Goal: Find specific page/section: Find specific page/section

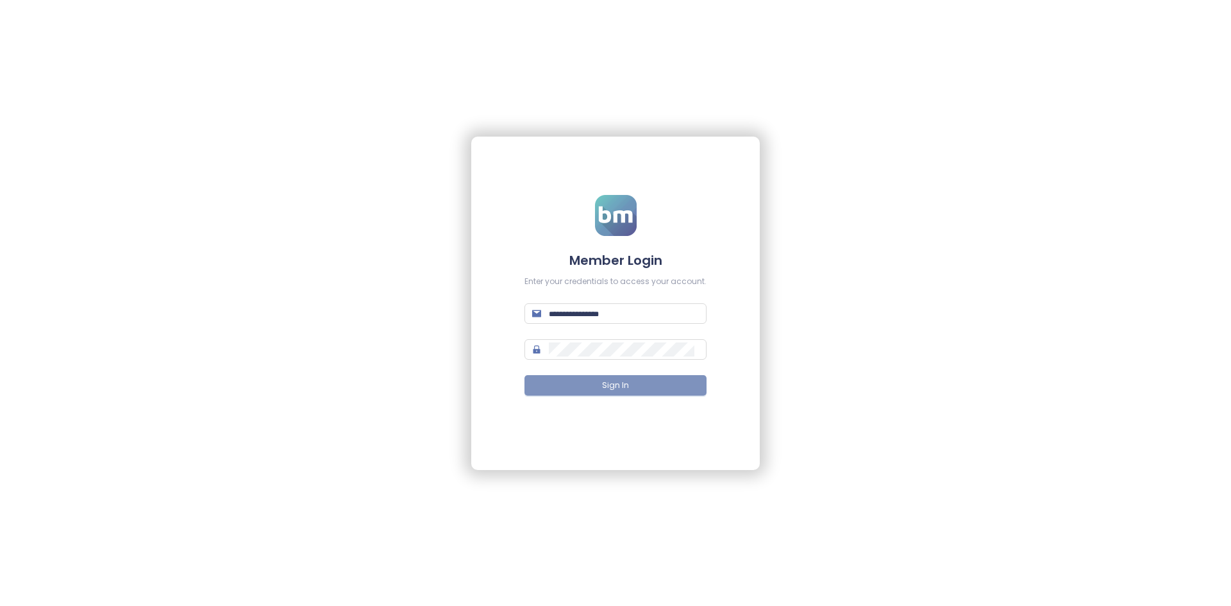
type input "**********"
click at [641, 382] on button "Sign In" at bounding box center [616, 385] width 182 height 21
type input "**********"
click at [639, 378] on button "Sign In" at bounding box center [616, 385] width 182 height 21
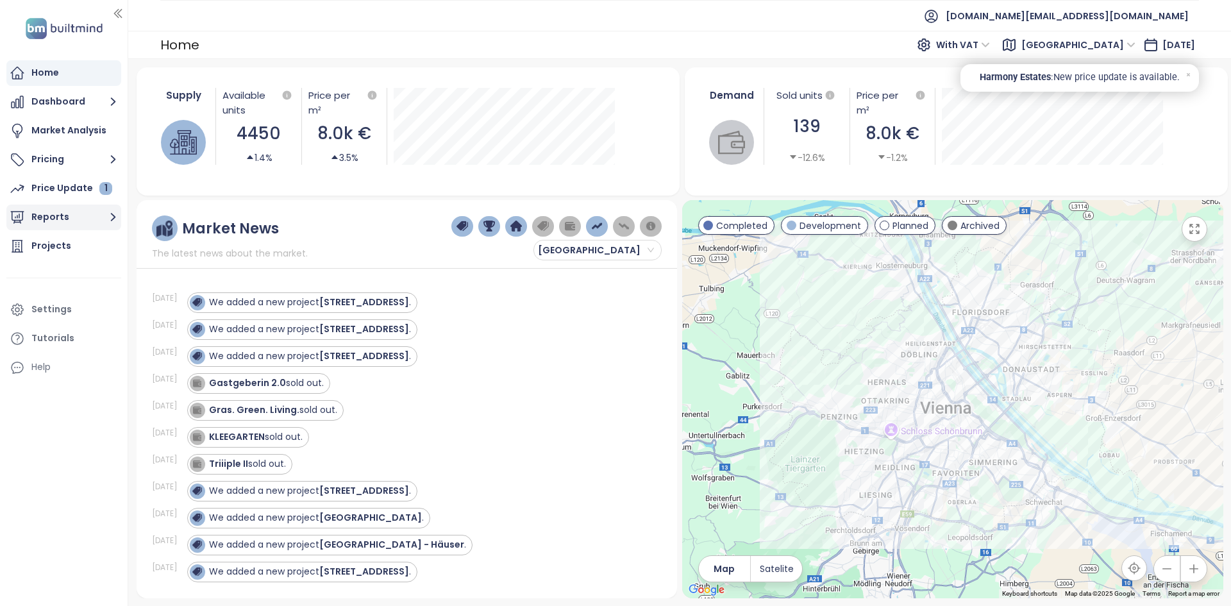
click at [88, 215] on button "Reports" at bounding box center [63, 218] width 115 height 26
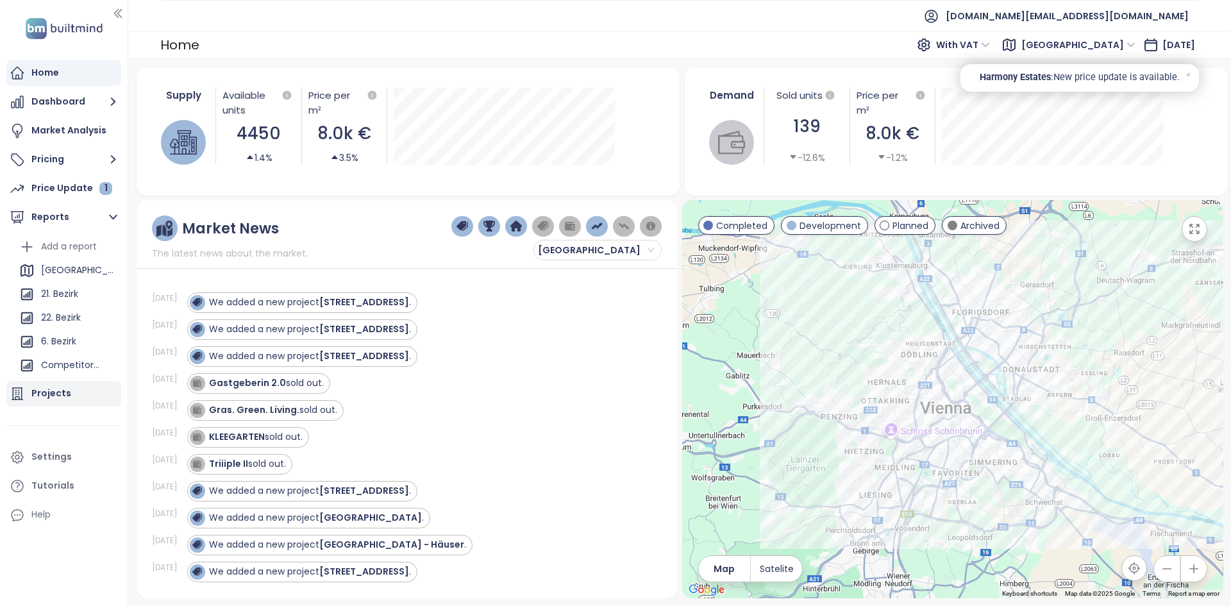
click at [94, 393] on div "Projects" at bounding box center [63, 394] width 115 height 26
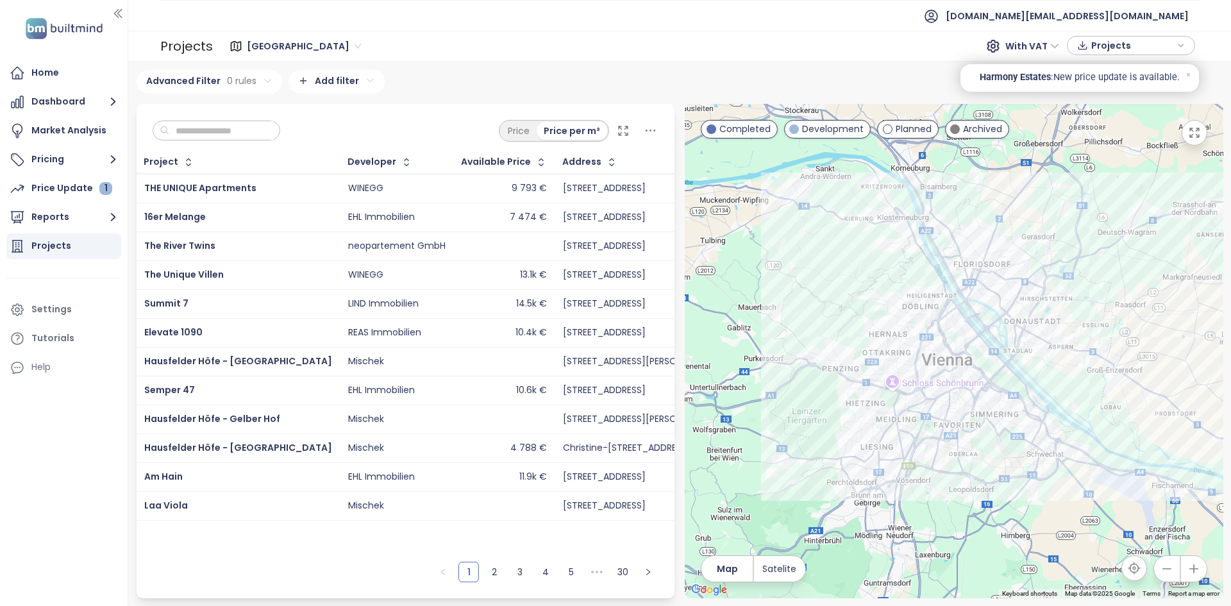
click at [342, 152] on div "Developer" at bounding box center [397, 162] width 112 height 21
click at [348, 158] on div "Developer" at bounding box center [372, 162] width 49 height 8
click at [400, 156] on icon "button" at bounding box center [406, 162] width 13 height 13
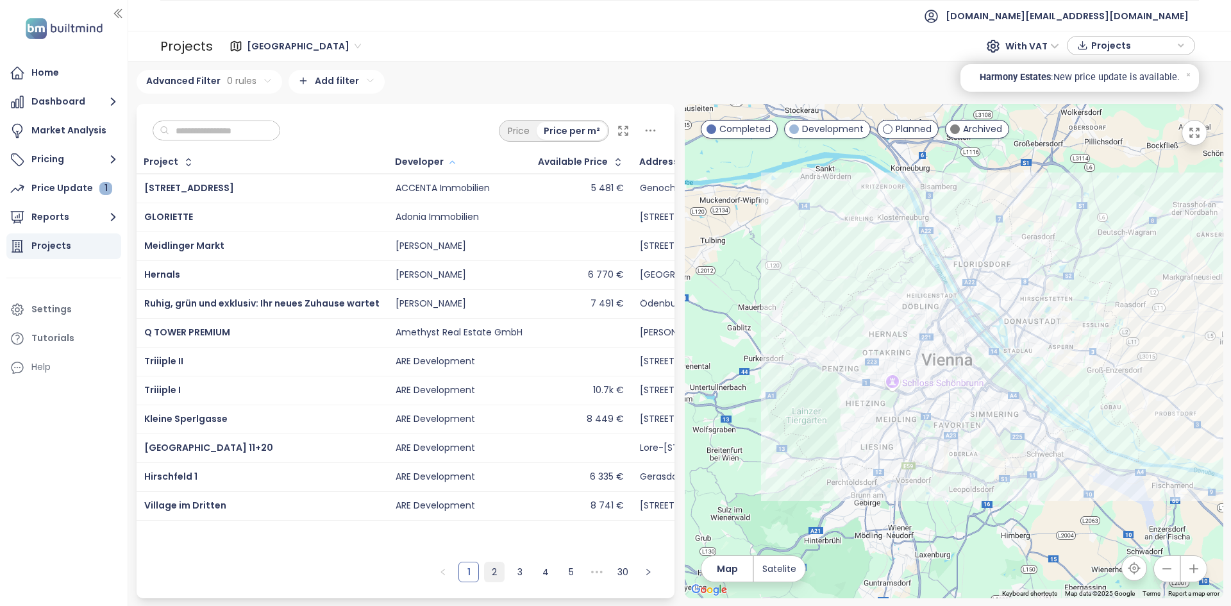
click at [494, 576] on link "2" at bounding box center [494, 571] width 19 height 19
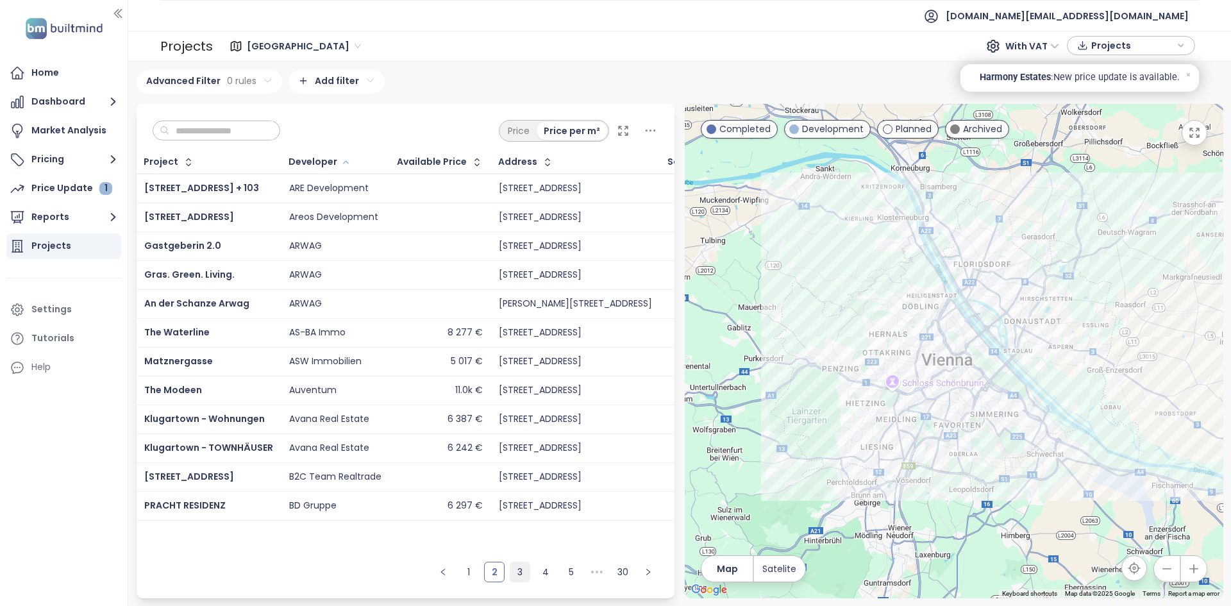
click at [516, 573] on link "3" at bounding box center [519, 571] width 19 height 19
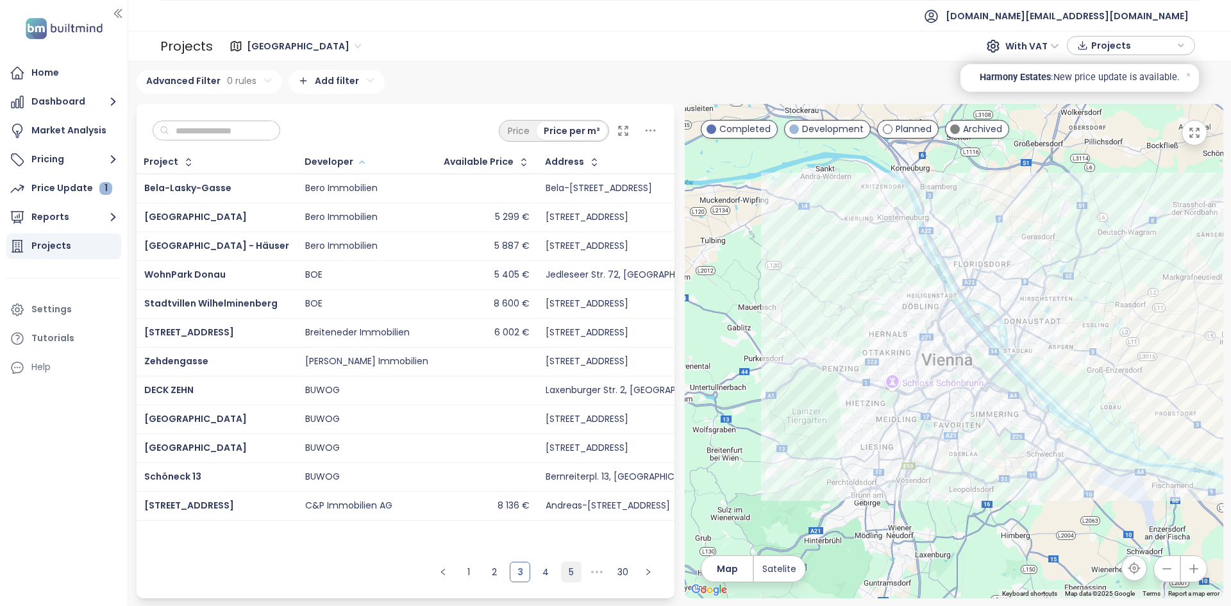
click at [540, 570] on link "4" at bounding box center [545, 571] width 19 height 19
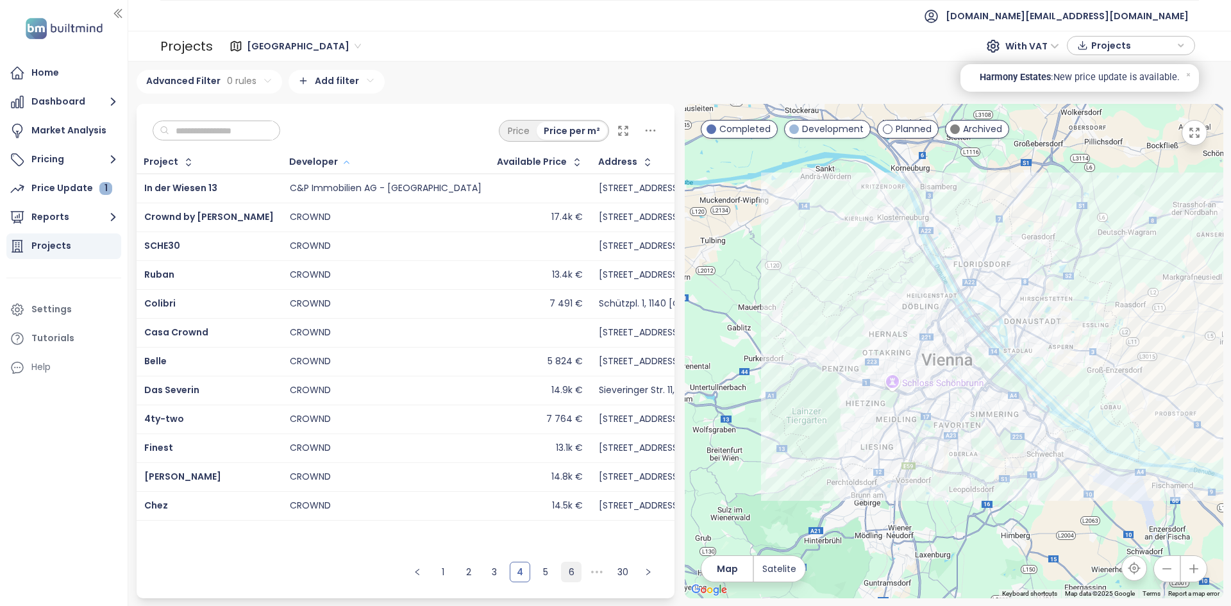
click at [544, 570] on link "5" at bounding box center [545, 571] width 19 height 19
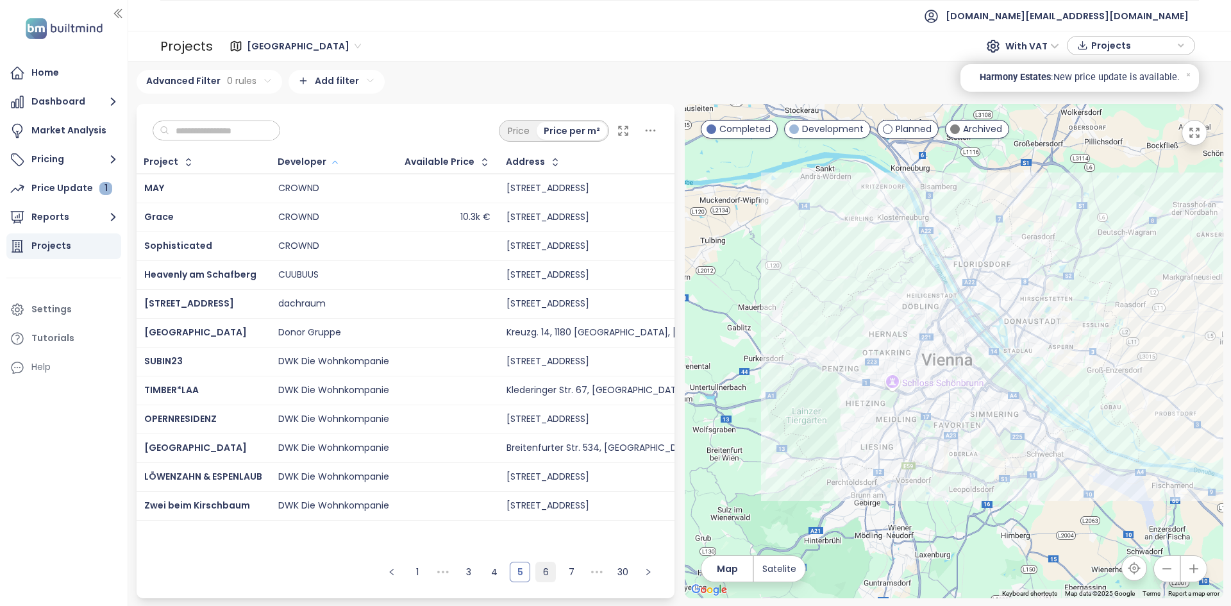
click at [545, 574] on link "6" at bounding box center [545, 571] width 19 height 19
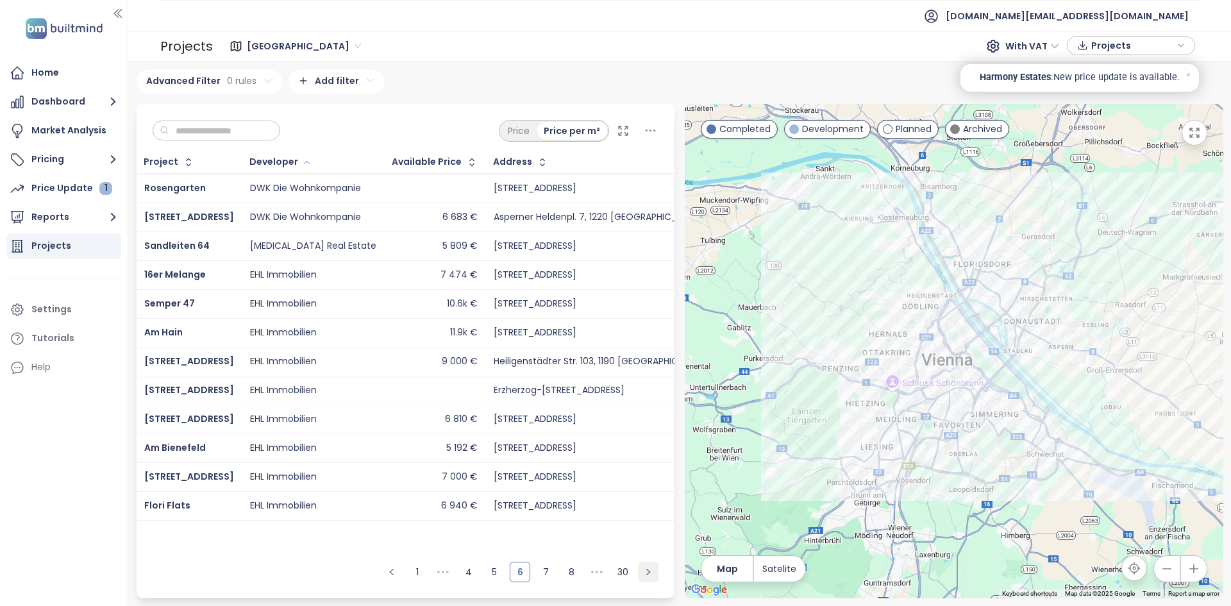
click at [650, 574] on icon "right" at bounding box center [649, 572] width 8 height 8
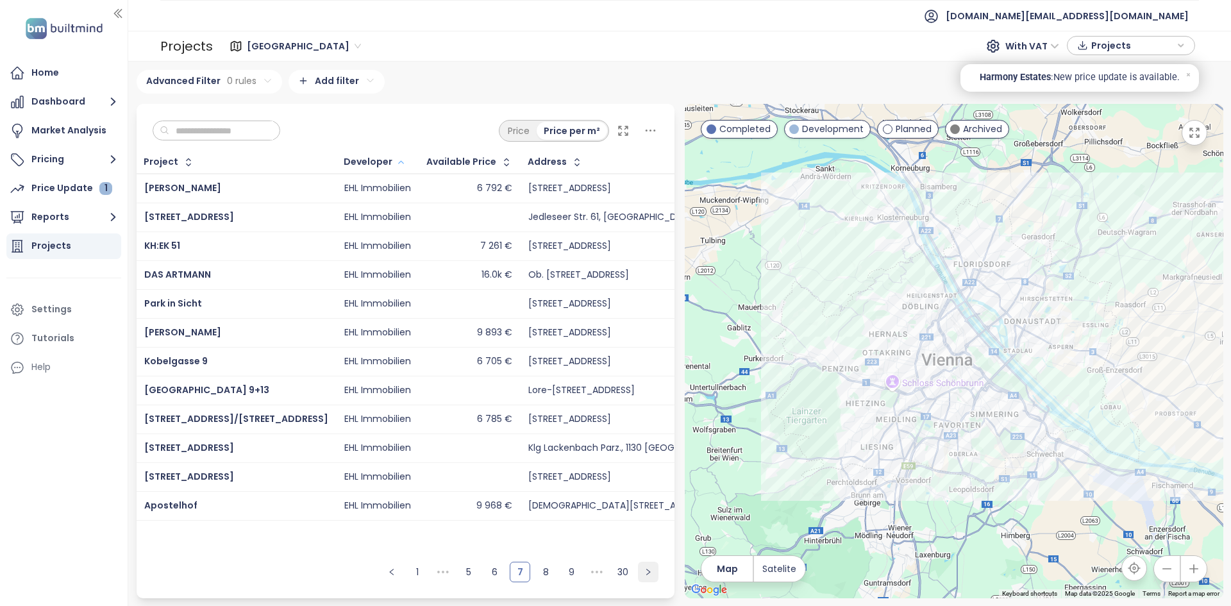
click at [650, 573] on icon "right" at bounding box center [649, 572] width 8 height 8
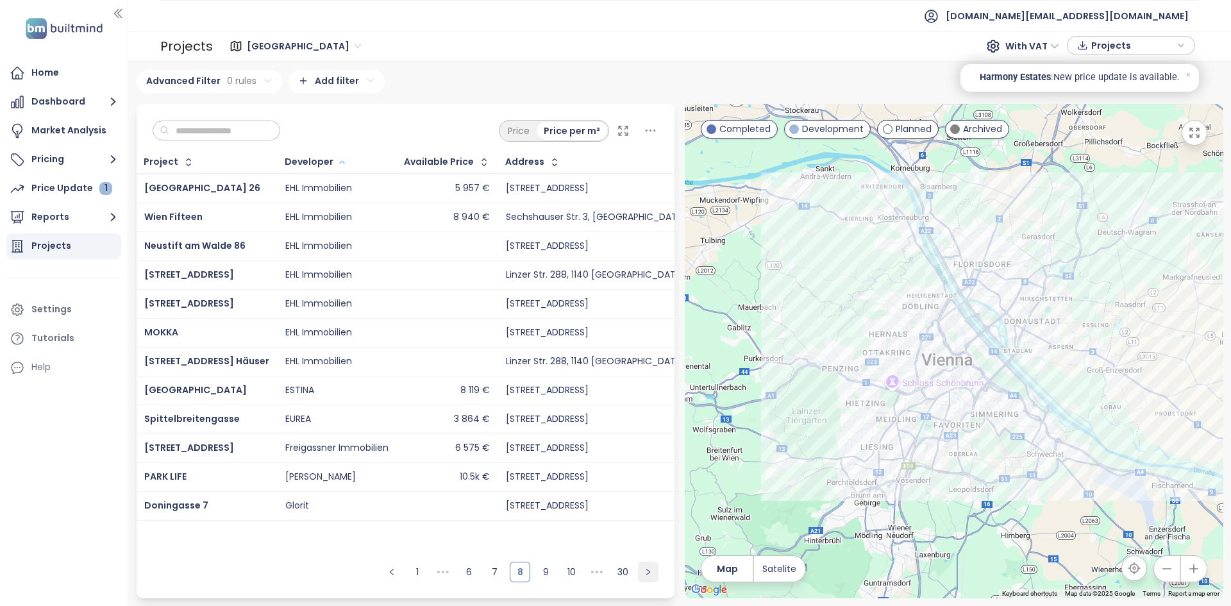
click at [650, 572] on icon "right" at bounding box center [649, 572] width 8 height 8
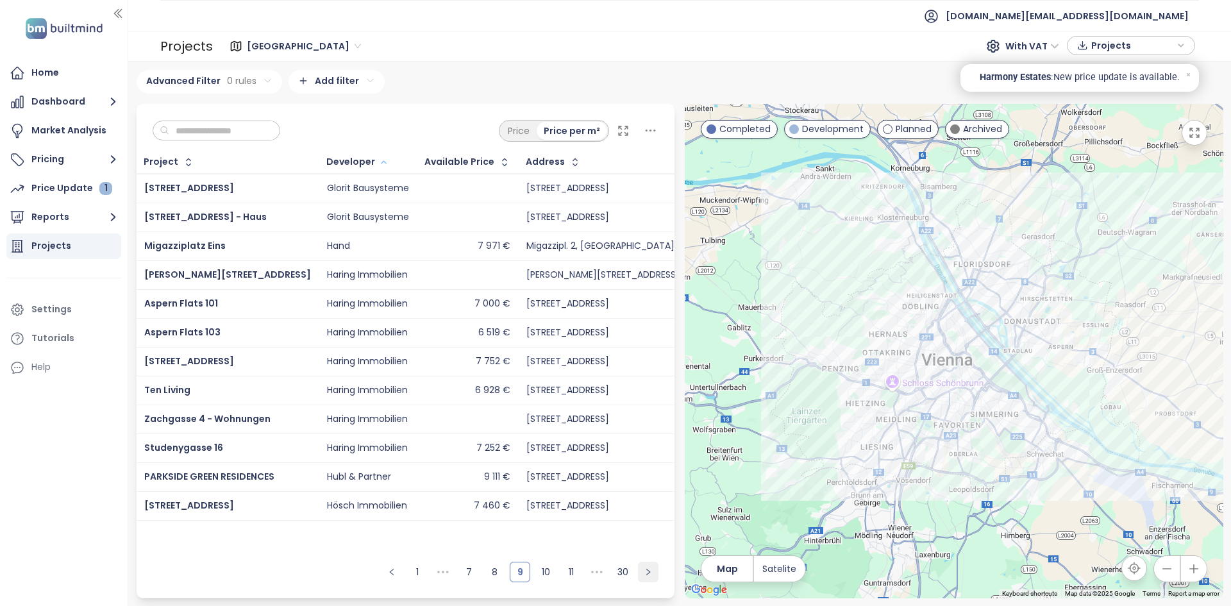
click at [643, 577] on button "button" at bounding box center [648, 572] width 21 height 21
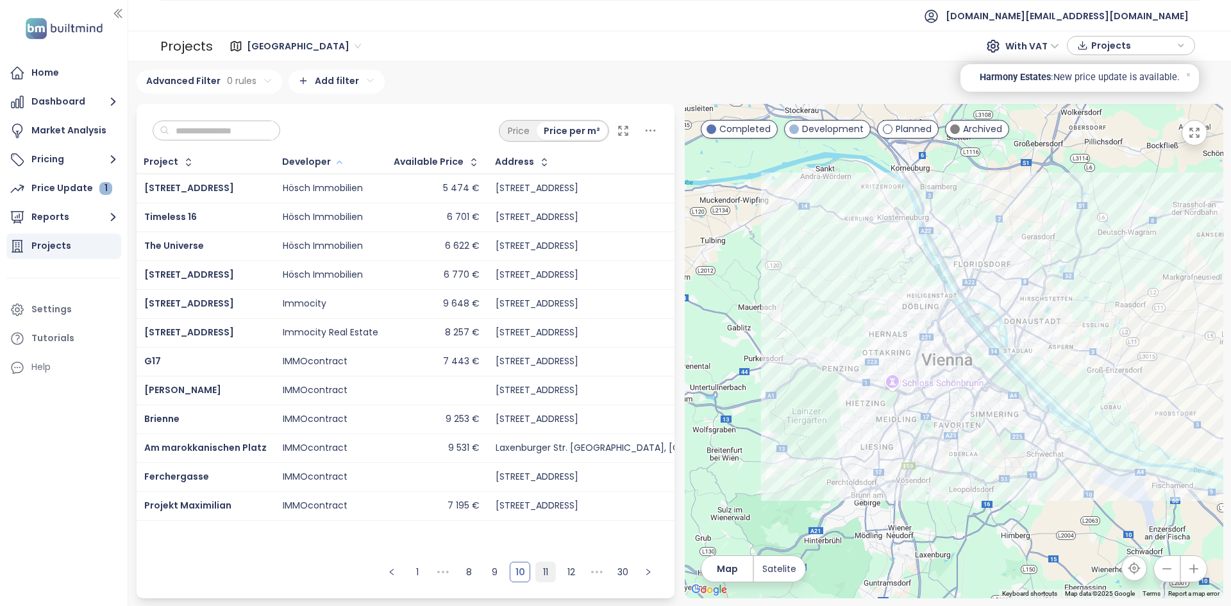
click at [546, 571] on link "11" at bounding box center [545, 571] width 19 height 19
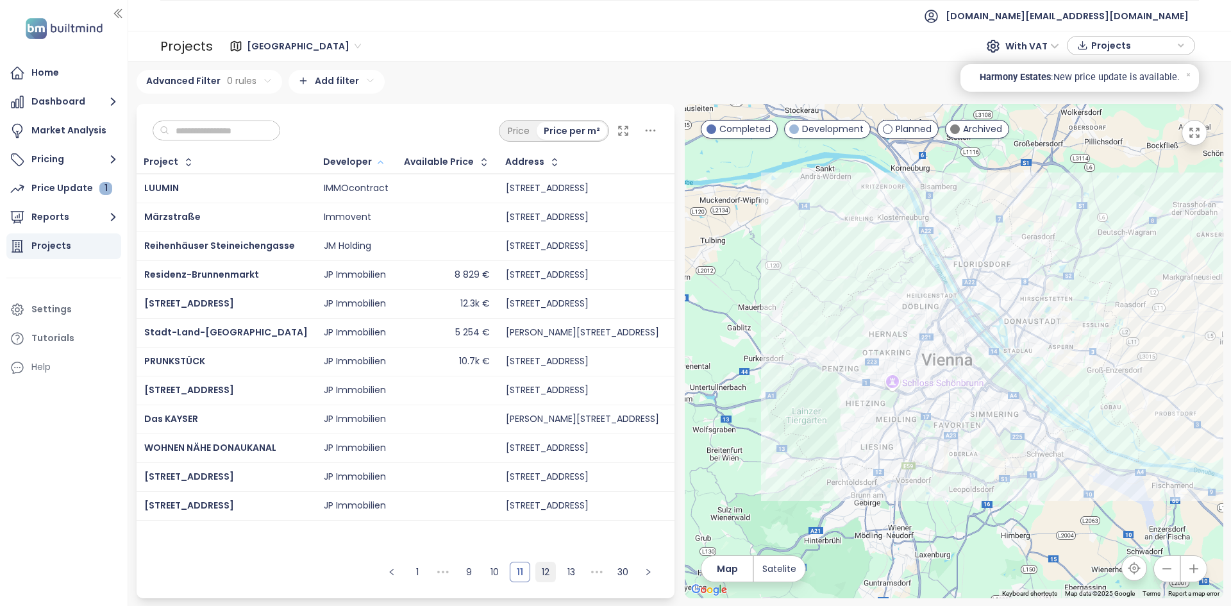
click at [551, 573] on link "12" at bounding box center [545, 571] width 19 height 19
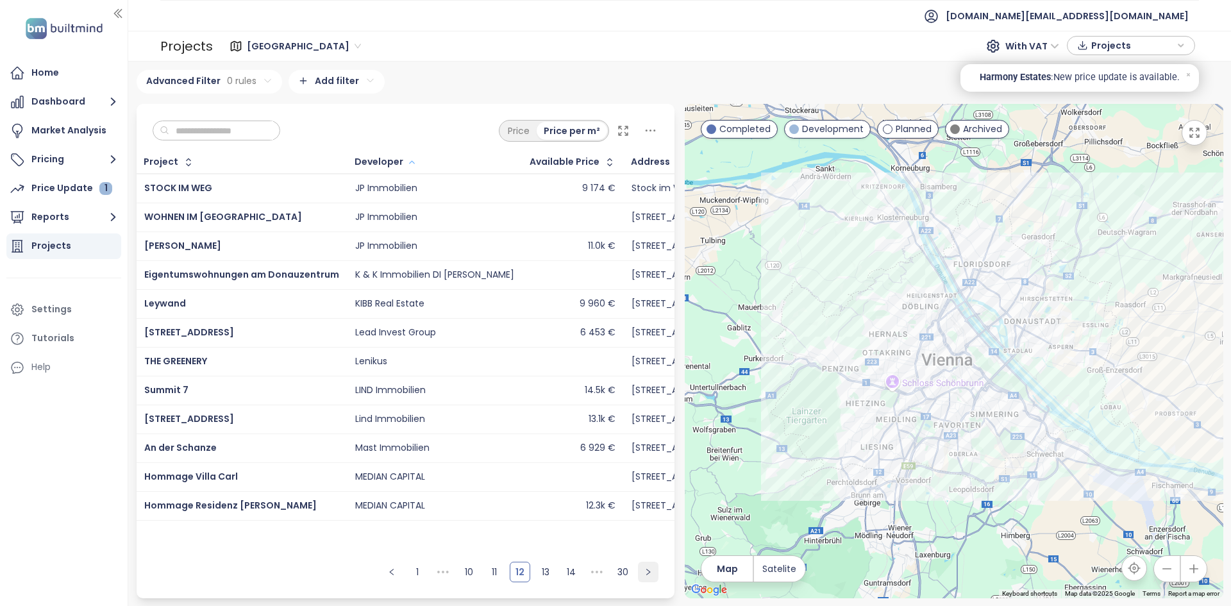
click at [652, 578] on button "button" at bounding box center [648, 572] width 21 height 21
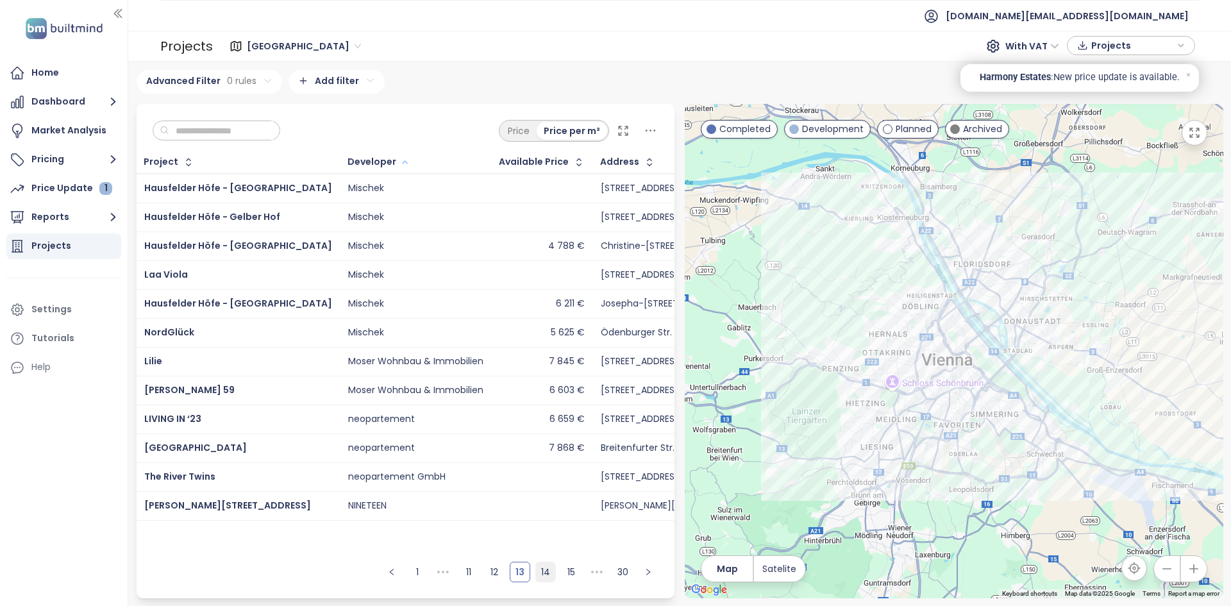
click at [547, 569] on link "14" at bounding box center [545, 571] width 19 height 19
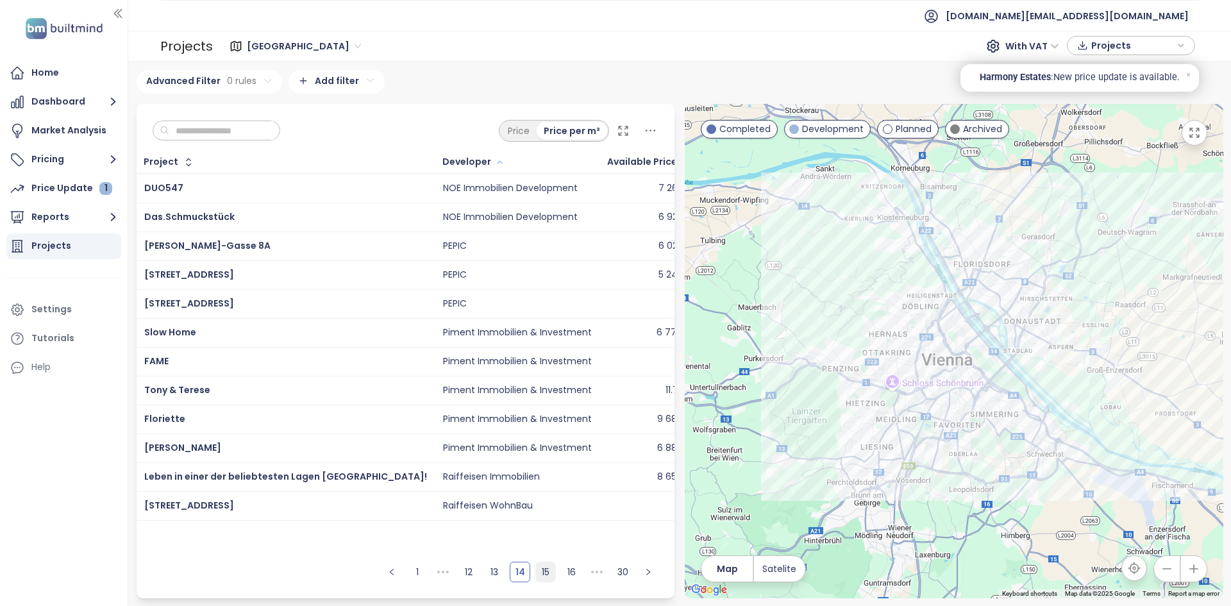
click at [545, 568] on link "15" at bounding box center [545, 571] width 19 height 19
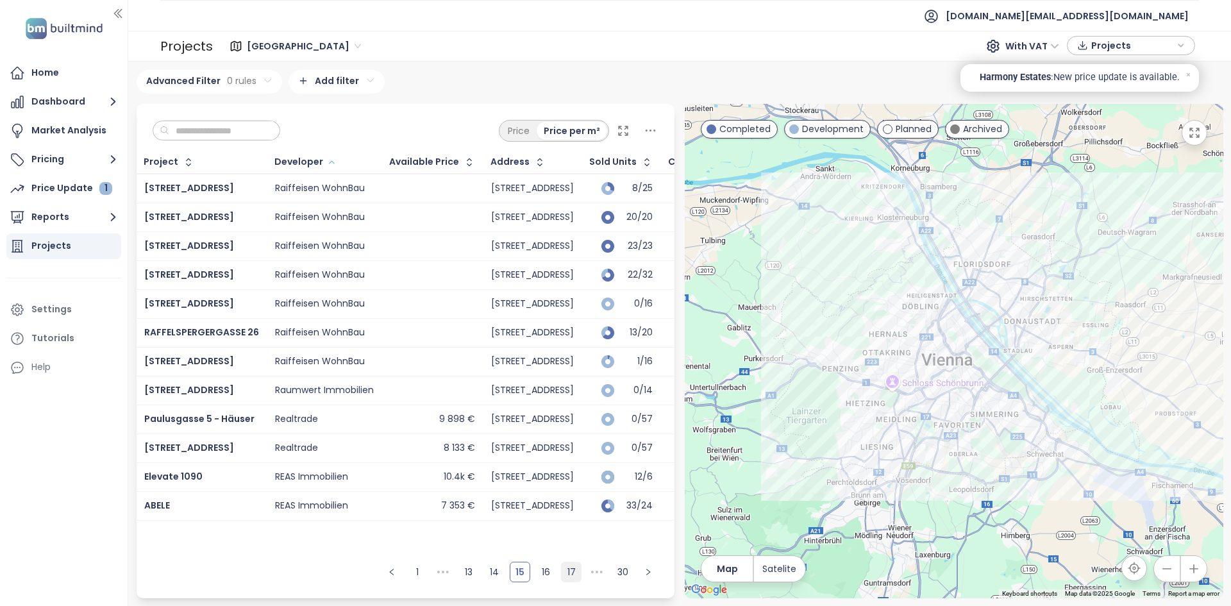
click at [544, 573] on link "16" at bounding box center [545, 571] width 19 height 19
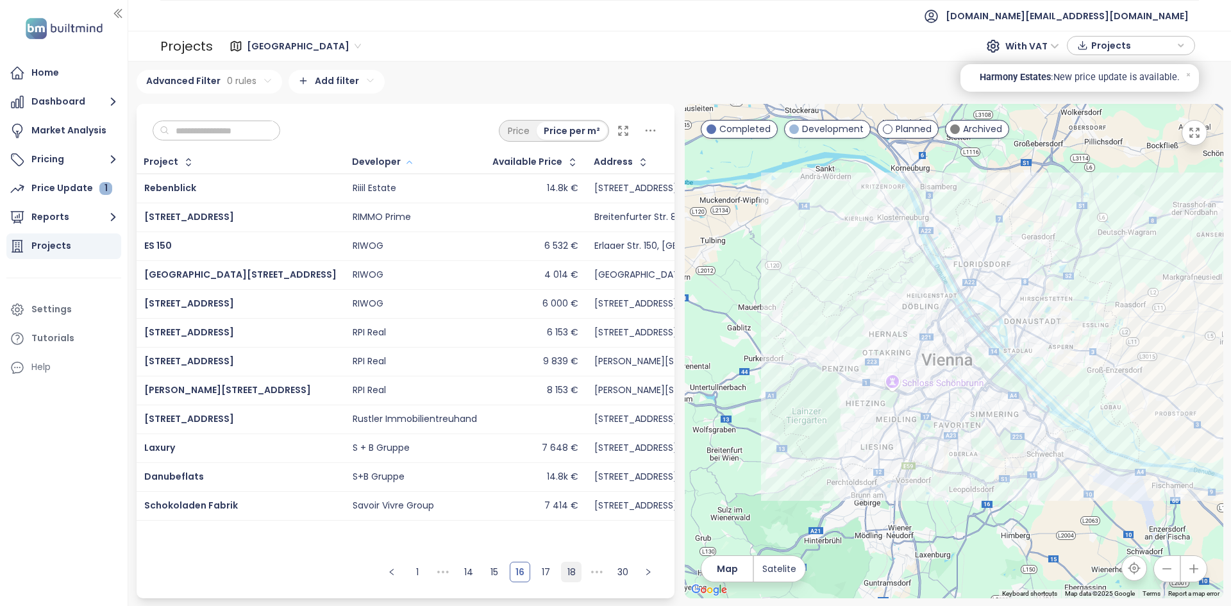
click at [548, 569] on link "17" at bounding box center [545, 571] width 19 height 19
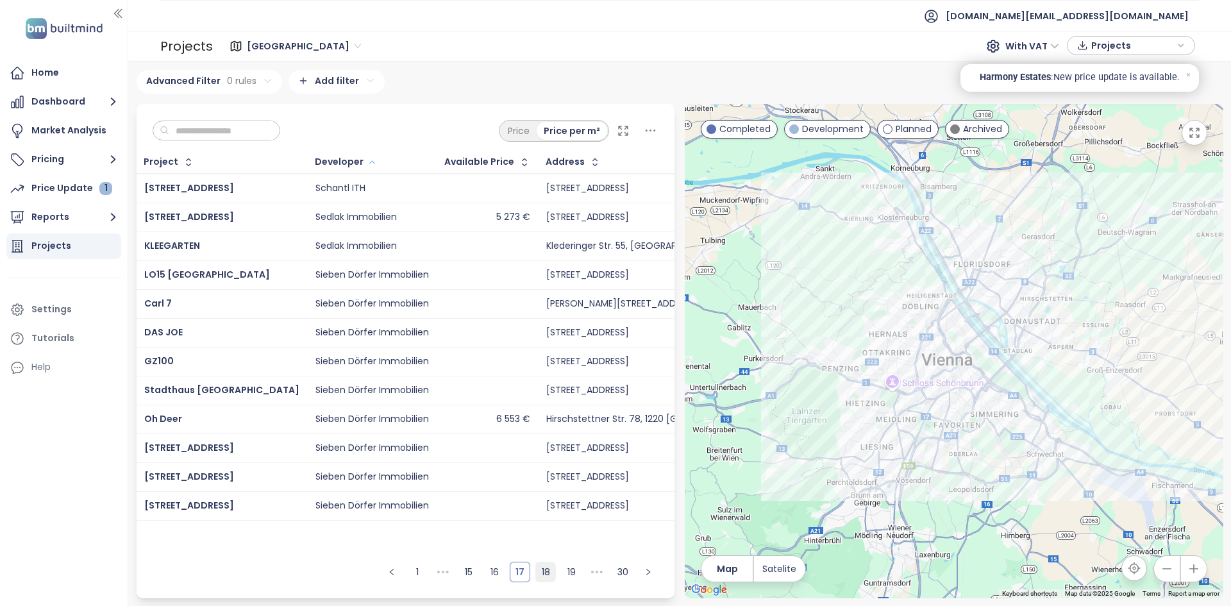
click at [550, 571] on link "18" at bounding box center [545, 571] width 19 height 19
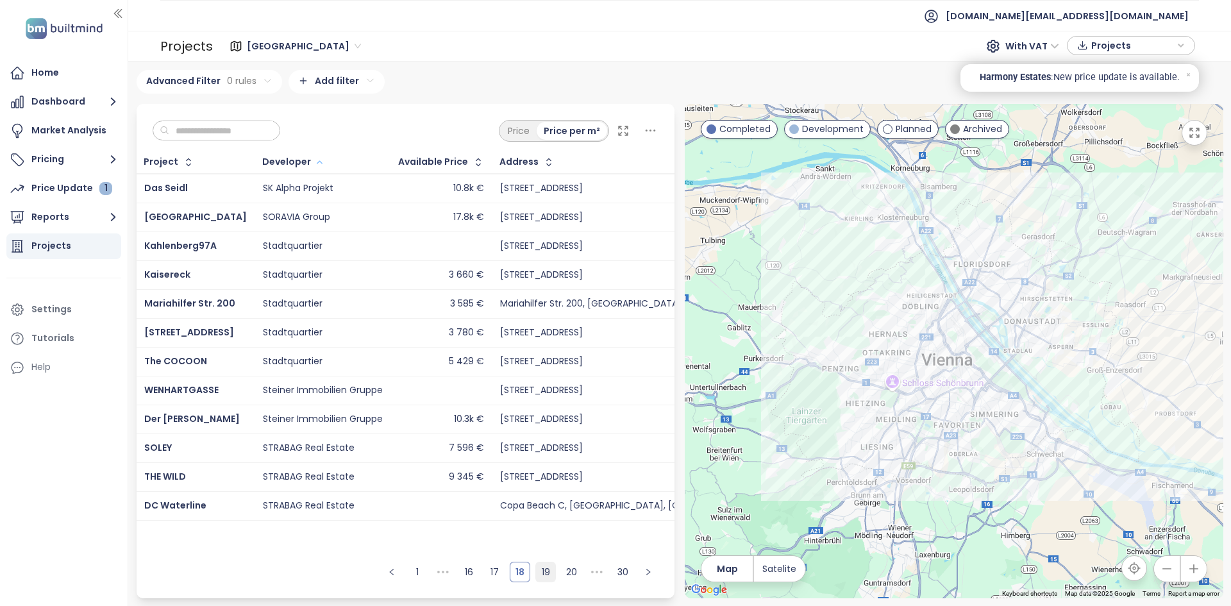
click at [542, 577] on link "19" at bounding box center [545, 571] width 19 height 19
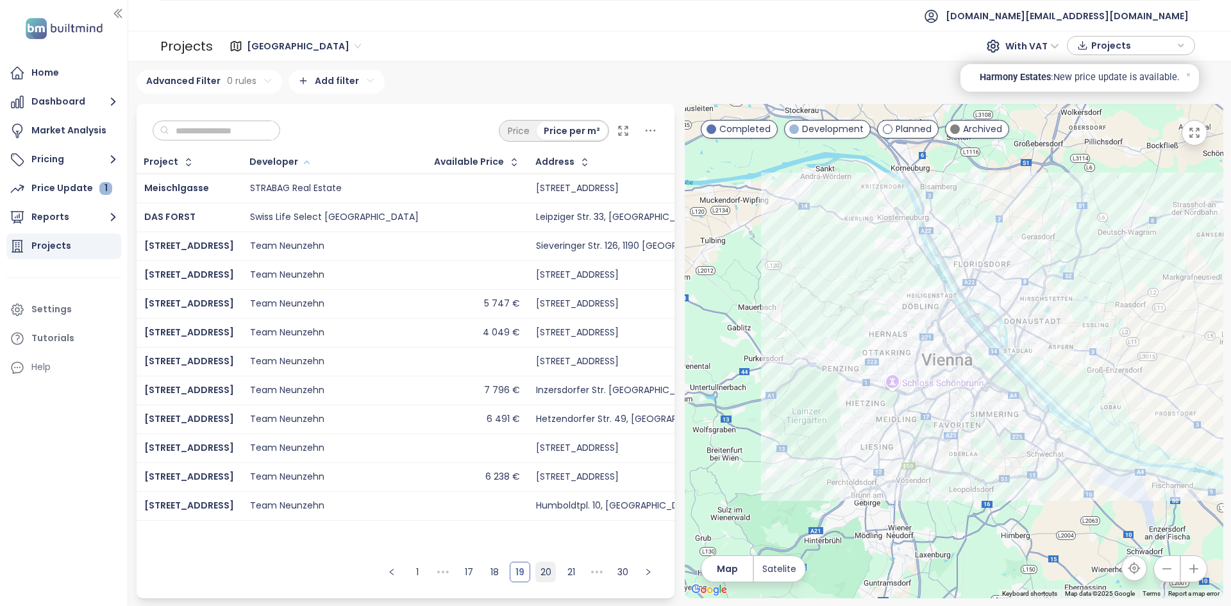
click at [546, 576] on link "20" at bounding box center [545, 571] width 19 height 19
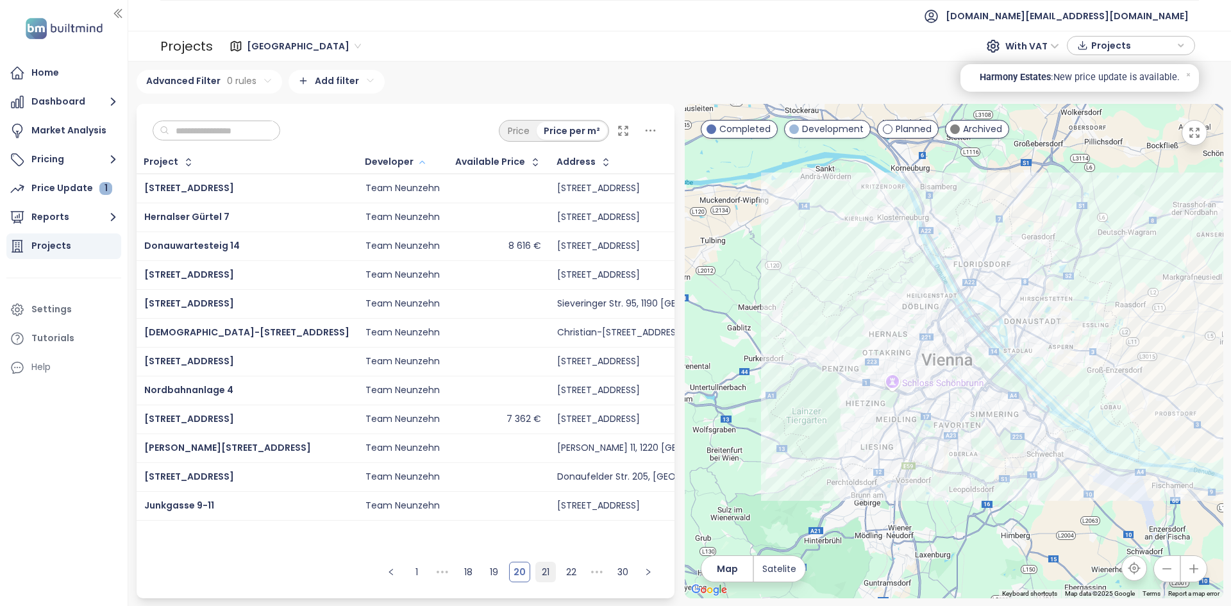
click at [546, 576] on link "21" at bounding box center [545, 571] width 19 height 19
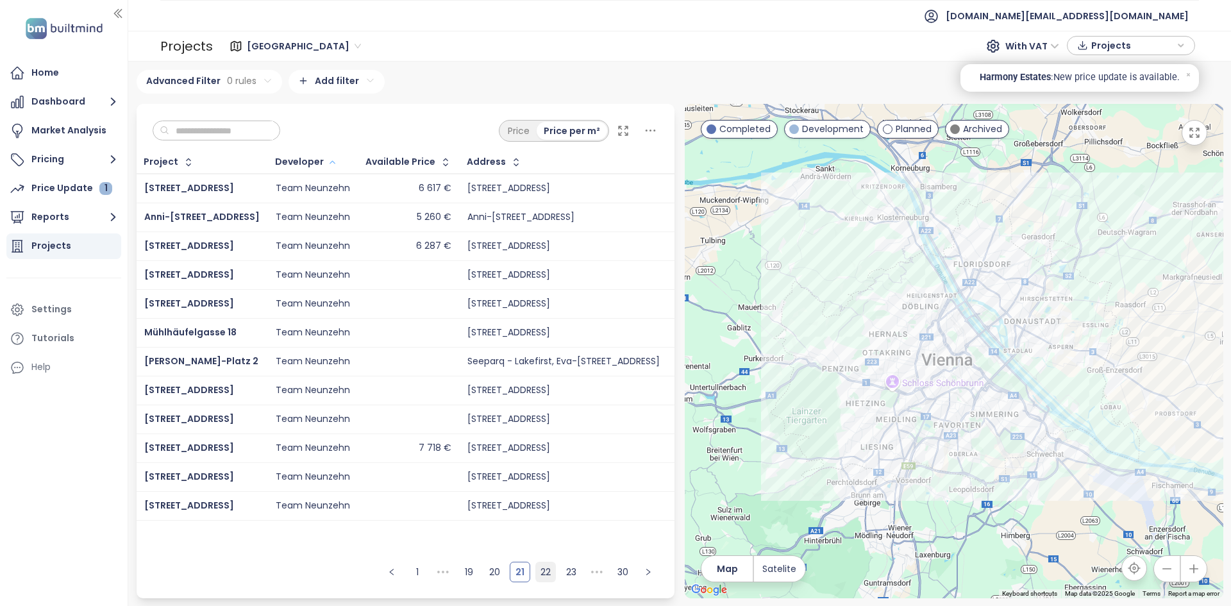
click at [551, 573] on link "22" at bounding box center [545, 571] width 19 height 19
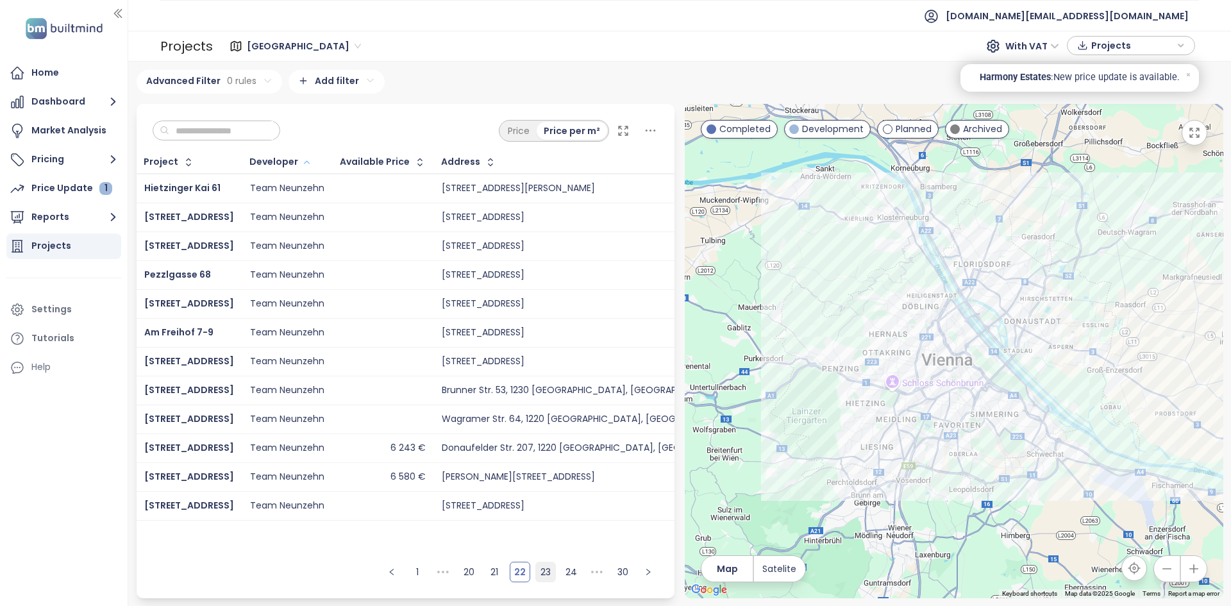
click at [554, 572] on link "23" at bounding box center [545, 571] width 19 height 19
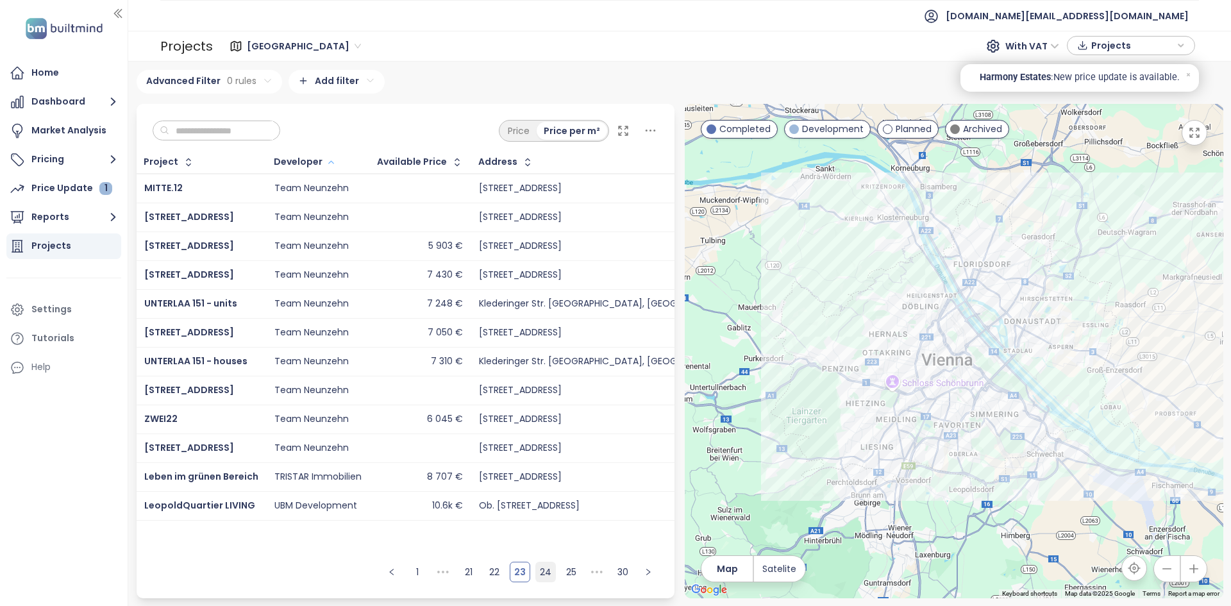
click at [554, 572] on link "24" at bounding box center [545, 571] width 19 height 19
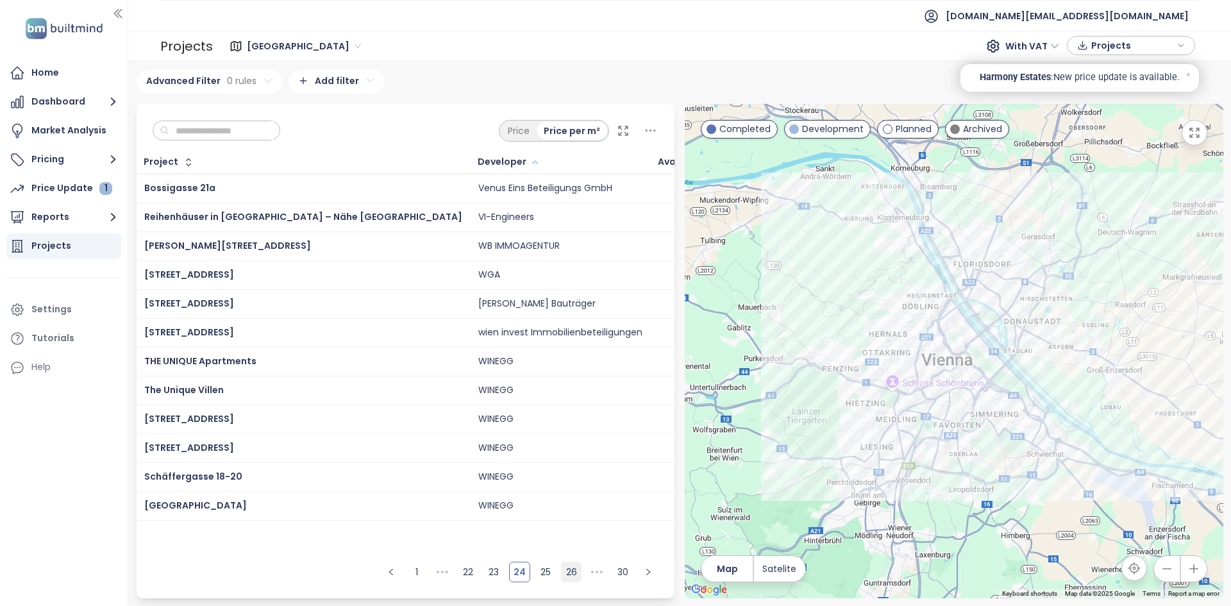
click at [546, 573] on link "25" at bounding box center [545, 571] width 19 height 19
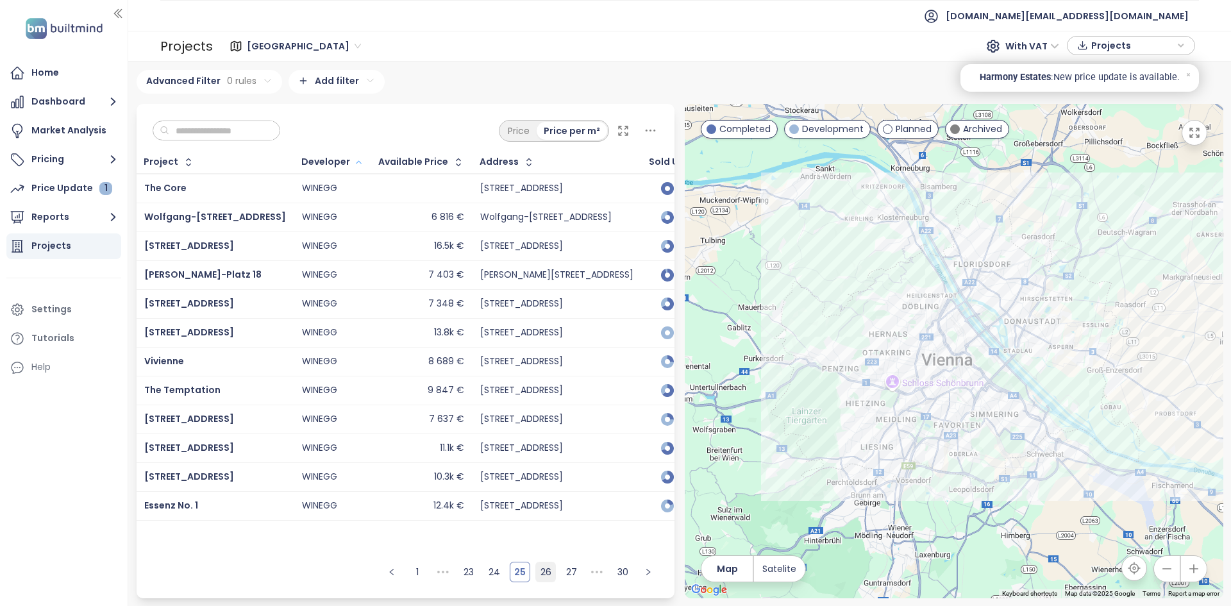
click at [549, 568] on link "26" at bounding box center [545, 571] width 19 height 19
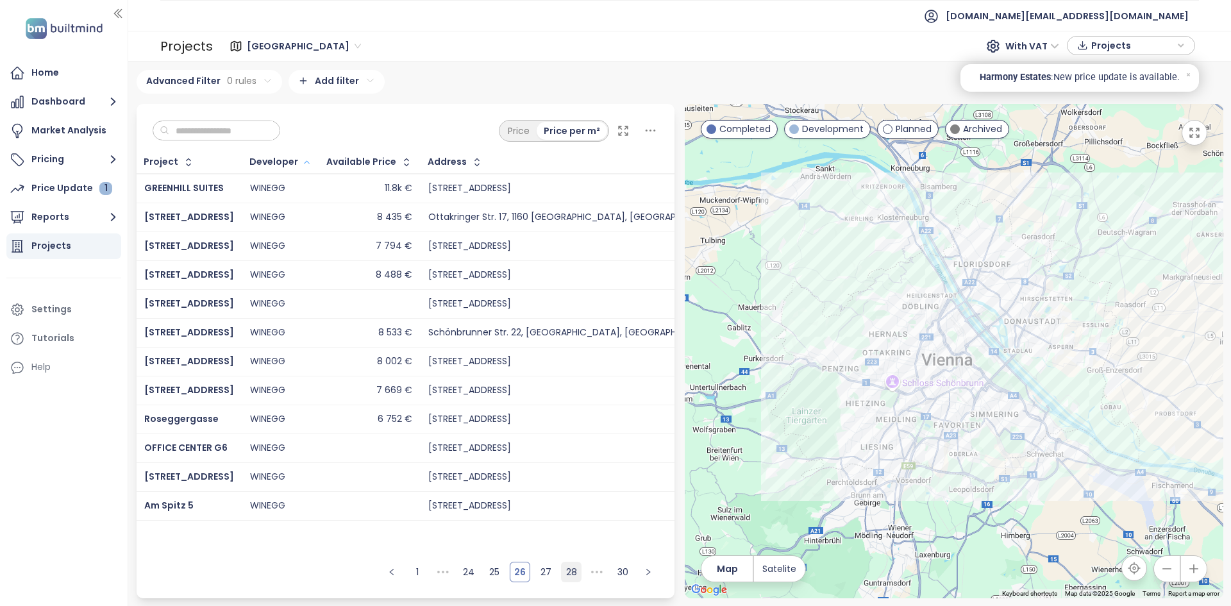
click at [566, 571] on link "28" at bounding box center [571, 571] width 19 height 19
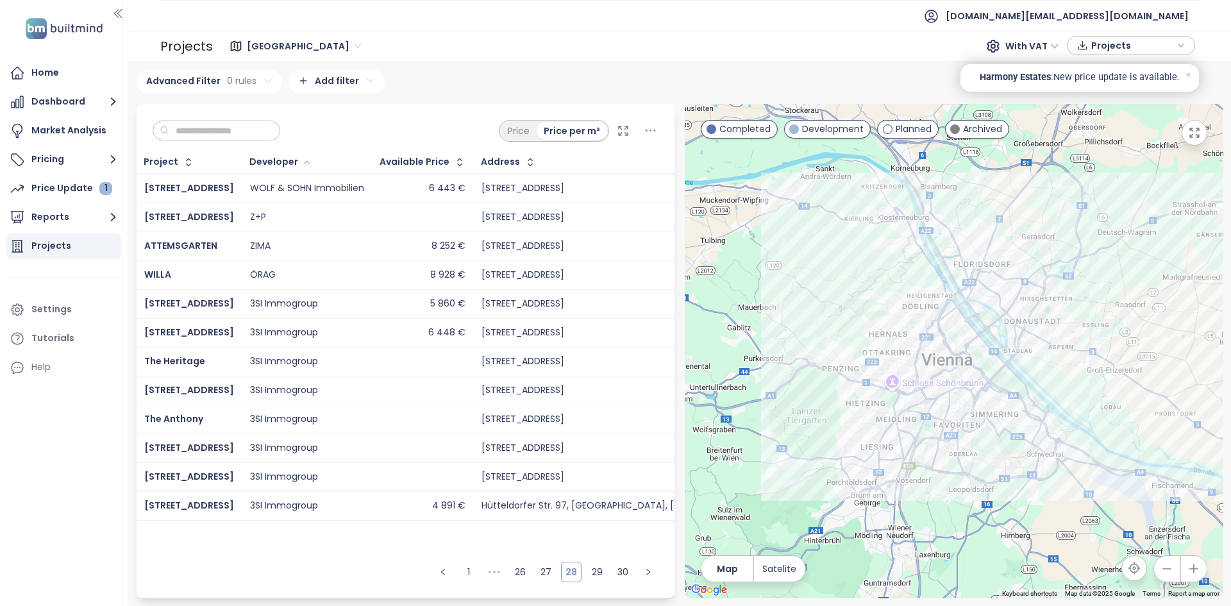
click at [572, 572] on link "28" at bounding box center [571, 571] width 19 height 19
click at [590, 573] on link "29" at bounding box center [596, 571] width 19 height 19
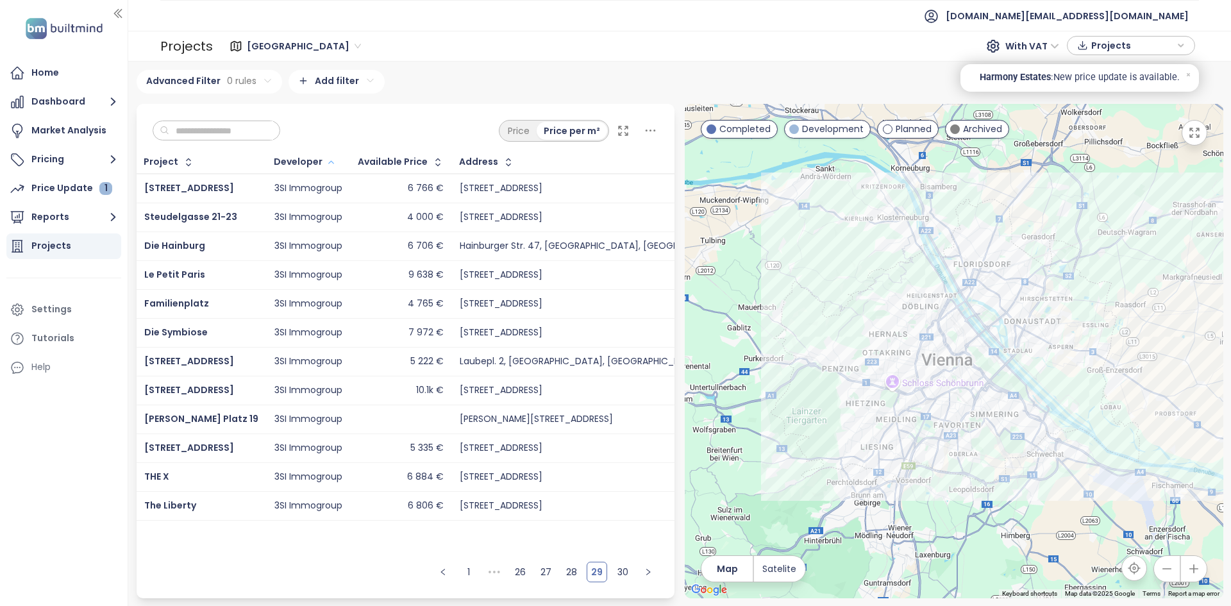
click at [611, 574] on ul "1 ••• 26 27 28 29 30" at bounding box center [546, 576] width 258 height 43
click at [619, 575] on link "30" at bounding box center [622, 571] width 19 height 19
